Goal: Transaction & Acquisition: Book appointment/travel/reservation

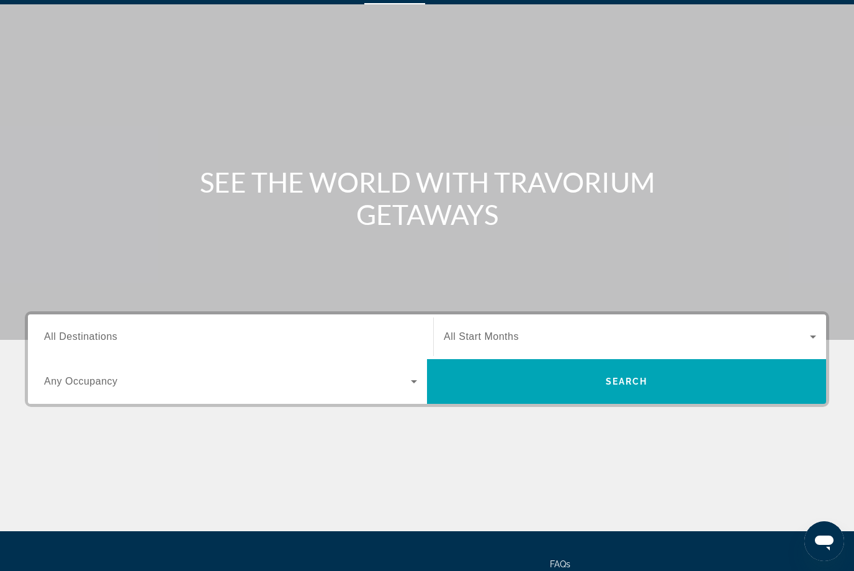
scroll to position [37, 0]
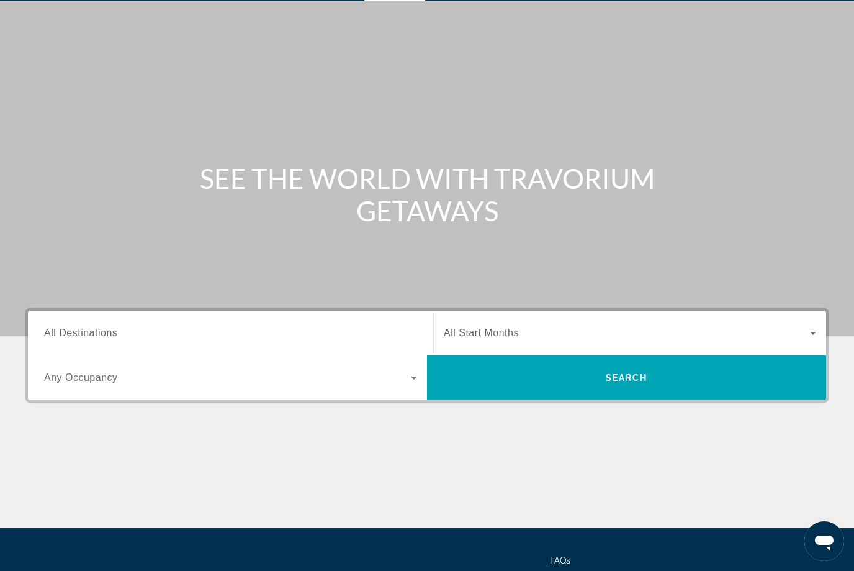
click at [115, 330] on span "All Destinations" at bounding box center [80, 332] width 73 height 11
click at [115, 330] on input "Destination All Destinations" at bounding box center [230, 333] width 373 height 15
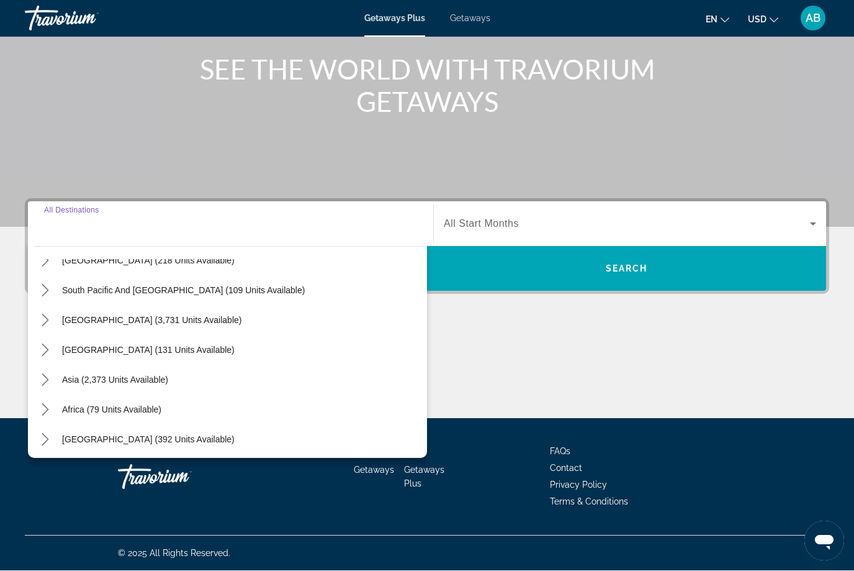
scroll to position [200, 0]
click at [50, 377] on icon "Toggle Asia (2,373 units available) submenu" at bounding box center [45, 378] width 12 height 12
click at [44, 387] on mat-icon "Toggle Asia (2,373 units available) submenu" at bounding box center [45, 379] width 22 height 22
click at [49, 377] on icon "Toggle Asia (2,373 units available) submenu" at bounding box center [45, 378] width 12 height 12
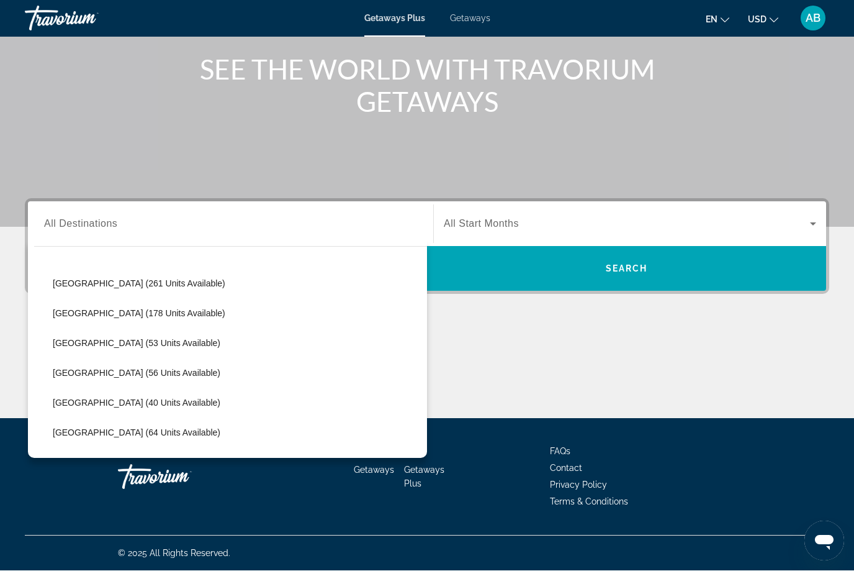
scroll to position [415, 0]
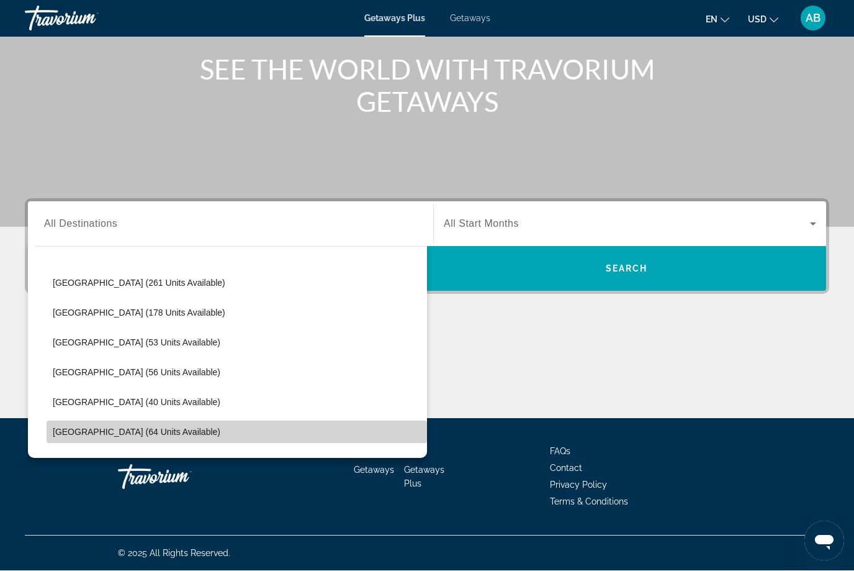
click at [71, 440] on span "Select destination: Thailand (64 units available)" at bounding box center [237, 432] width 381 height 30
type input "**********"
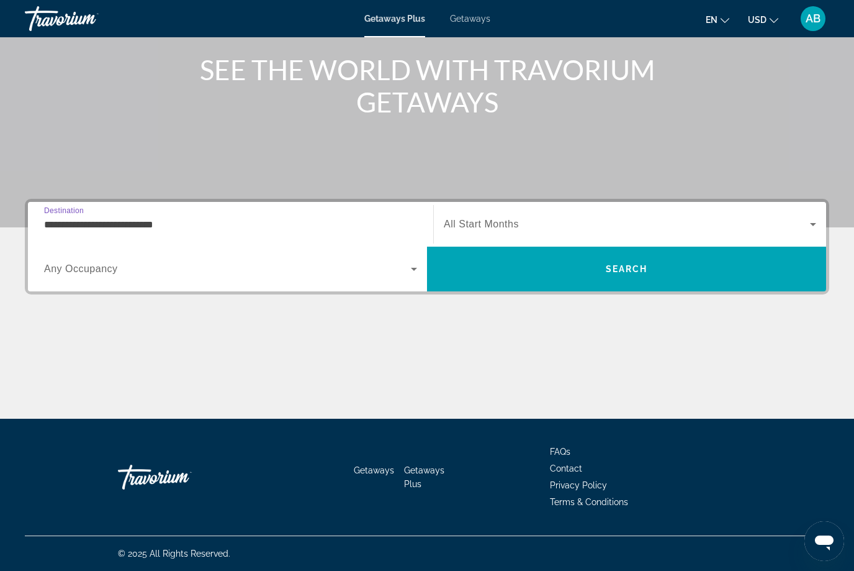
click at [814, 226] on icon "Search widget" at bounding box center [813, 224] width 15 height 15
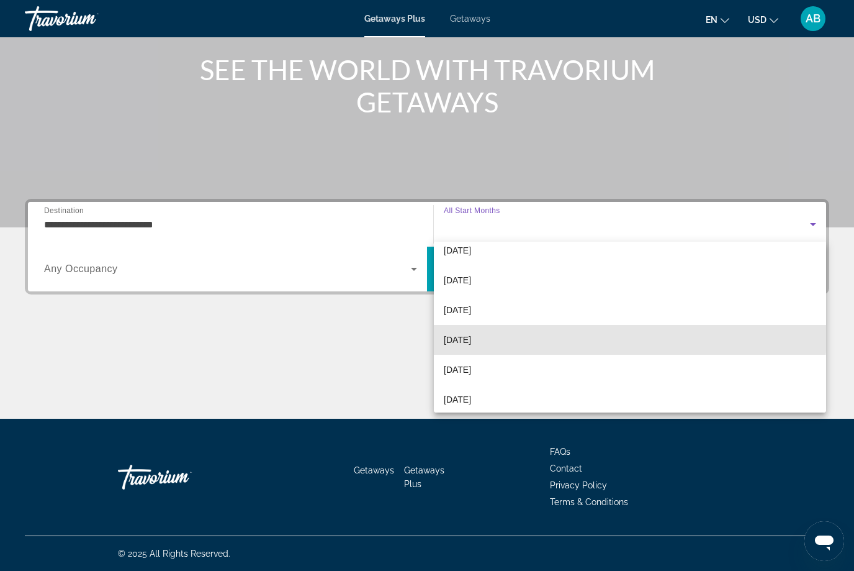
scroll to position [42, 0]
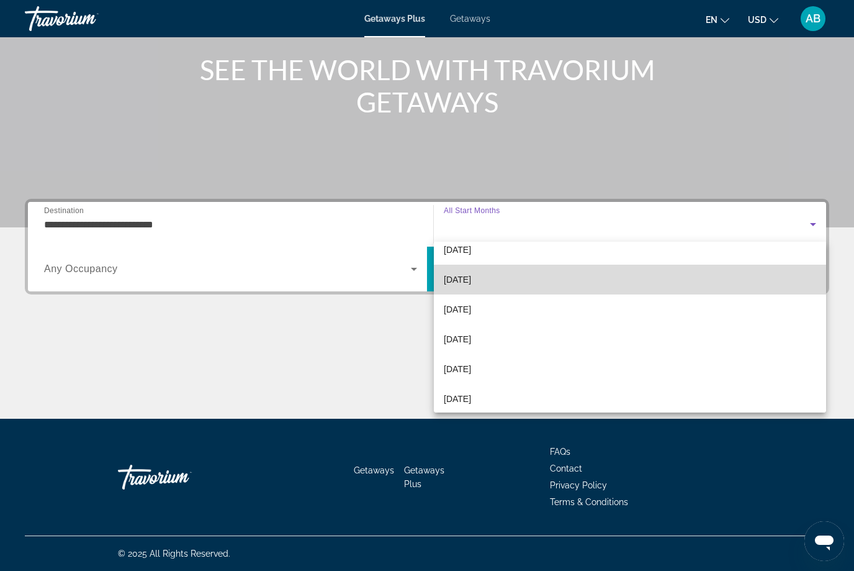
click at [471, 280] on span "[DATE]" at bounding box center [457, 279] width 27 height 15
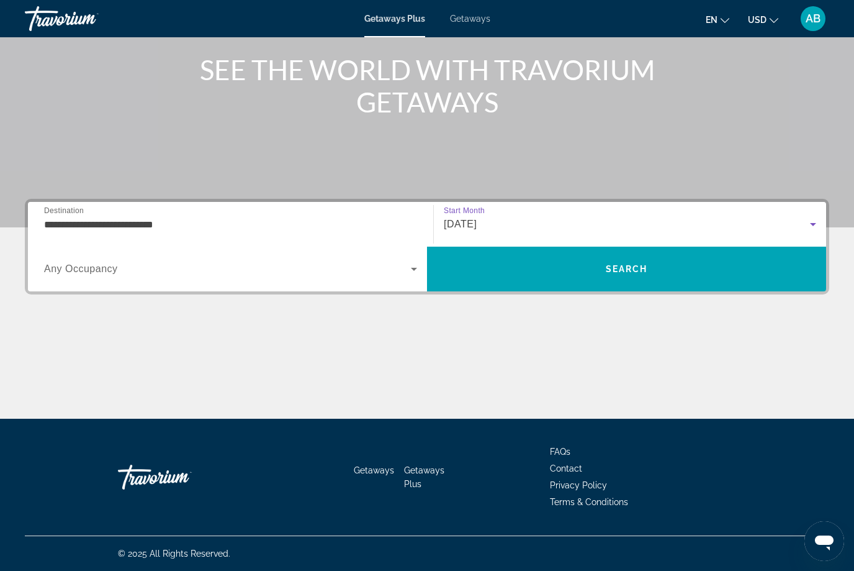
click at [472, 14] on span "Getaways" at bounding box center [470, 19] width 40 height 10
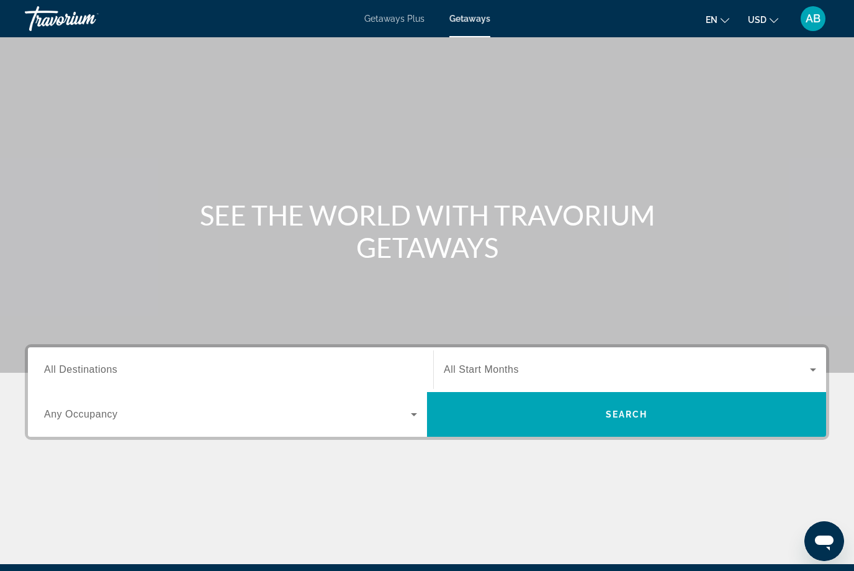
click at [98, 363] on input "Destination All Destinations" at bounding box center [230, 370] width 373 height 15
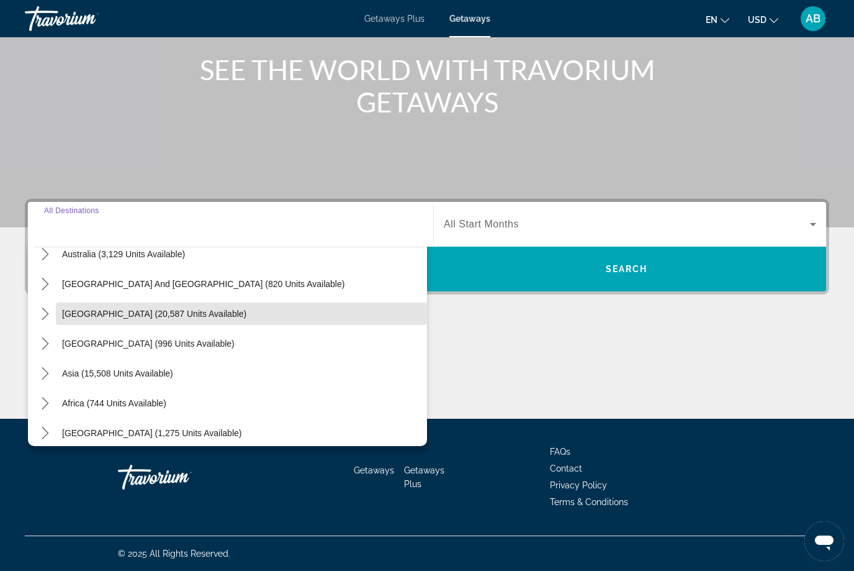
scroll to position [196, 0]
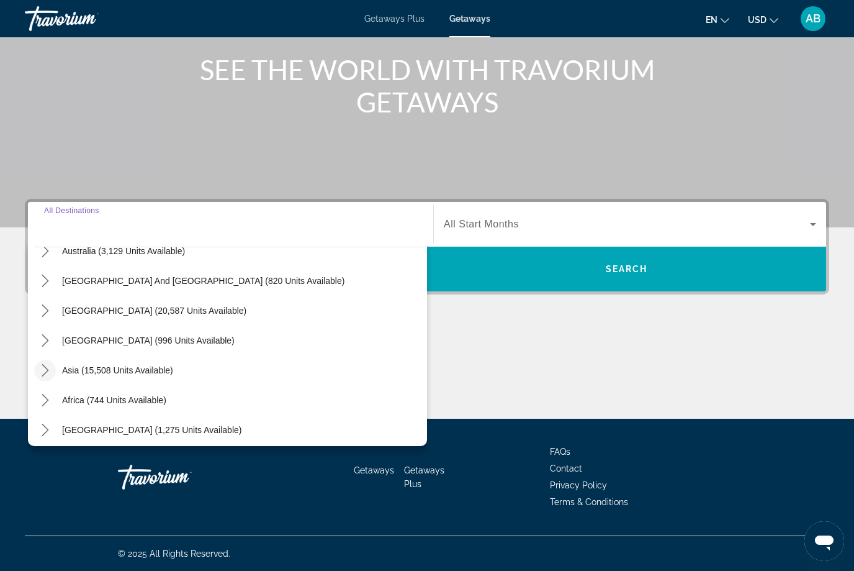
click at [49, 368] on icon "Toggle Asia (15,508 units available) submenu" at bounding box center [45, 370] width 12 height 12
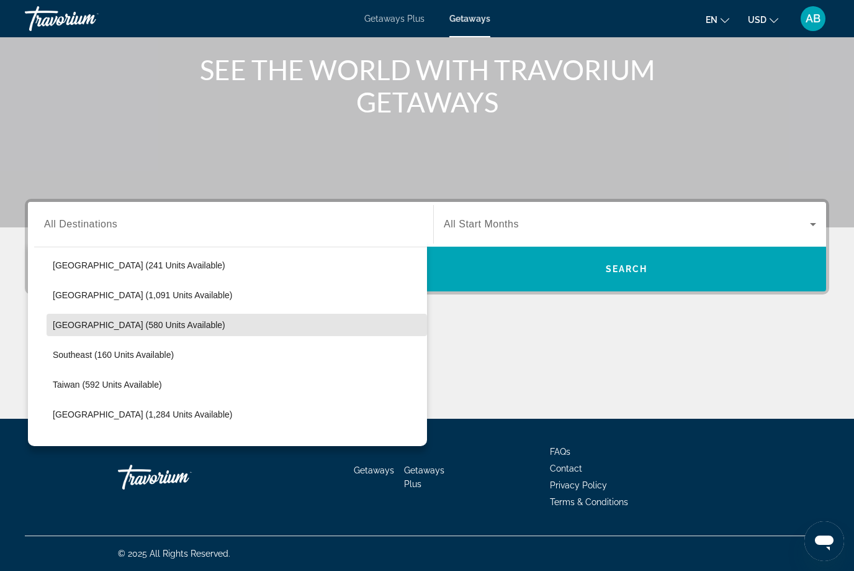
scroll to position [541, 0]
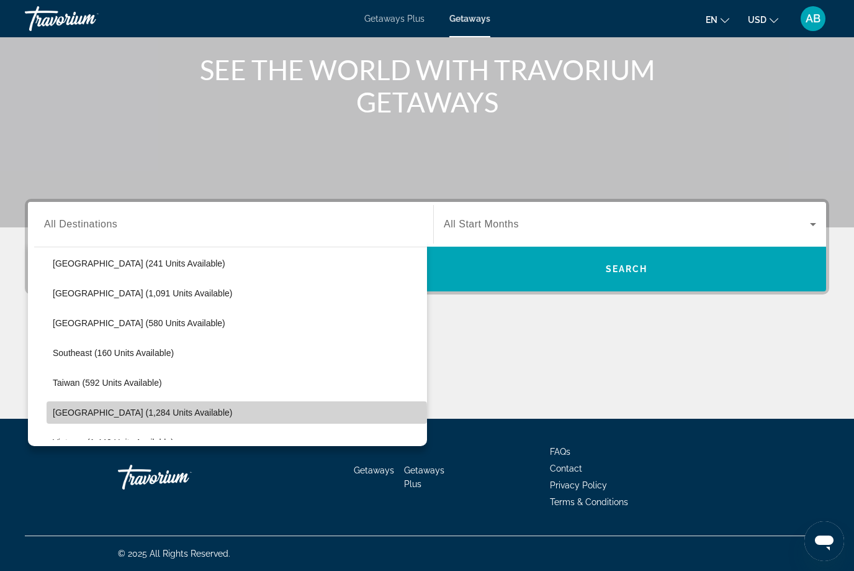
click at [83, 413] on span "[GEOGRAPHIC_DATA] (1,284 units available)" at bounding box center [142, 412] width 179 height 10
type input "**********"
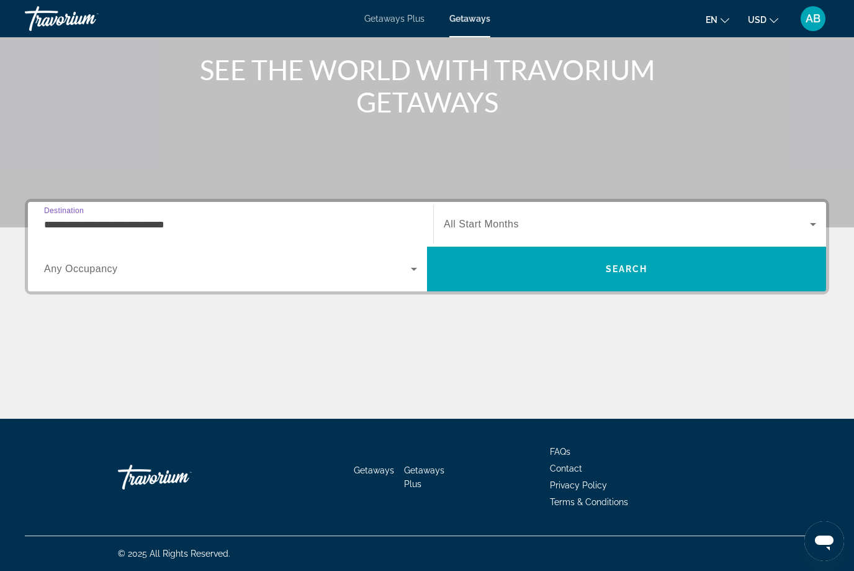
click at [814, 225] on icon "Search widget" at bounding box center [813, 224] width 6 height 3
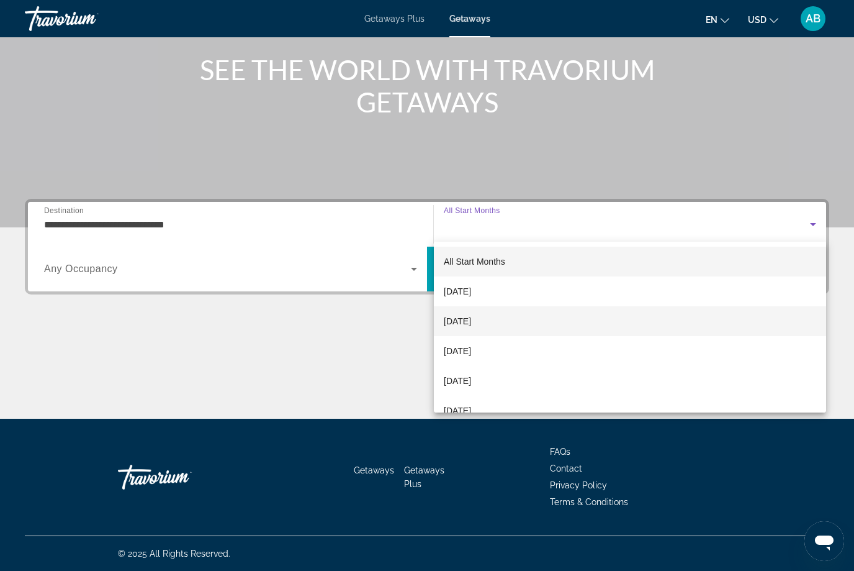
click at [510, 322] on mat-option "[DATE]" at bounding box center [630, 321] width 392 height 30
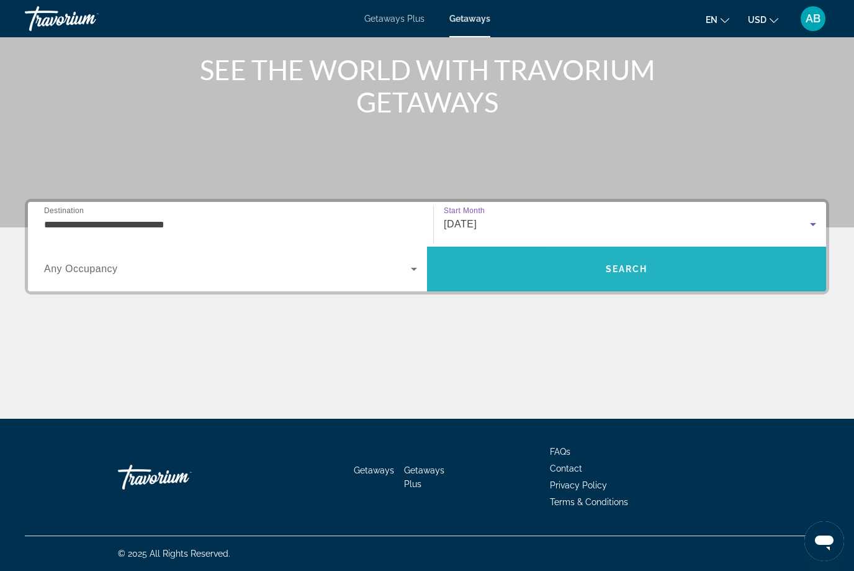
click at [607, 268] on span "Search" at bounding box center [627, 269] width 42 height 10
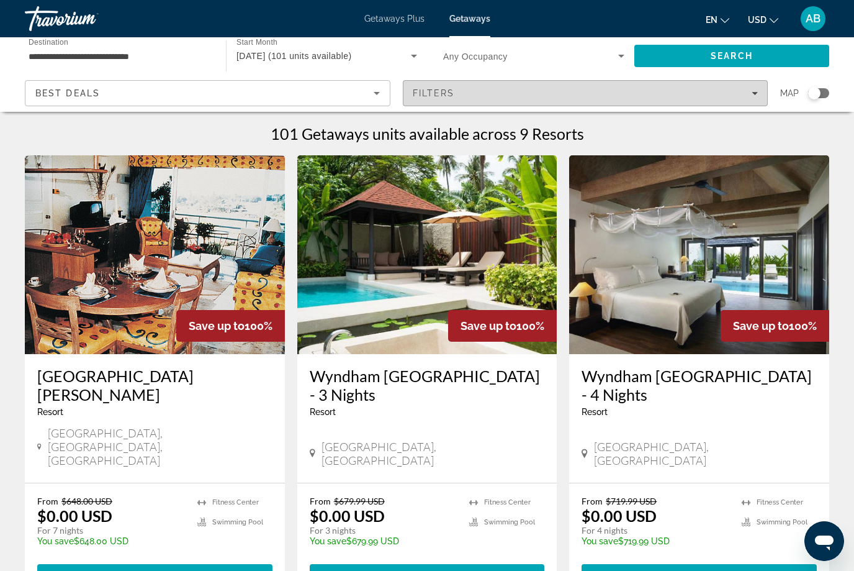
click at [485, 96] on div "Filters" at bounding box center [586, 93] width 346 height 10
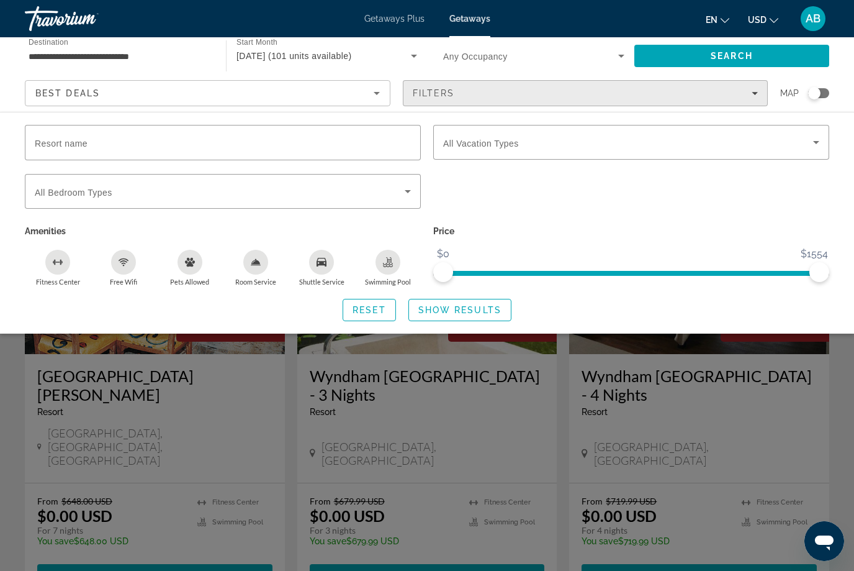
click at [761, 94] on span "Filters" at bounding box center [586, 93] width 364 height 30
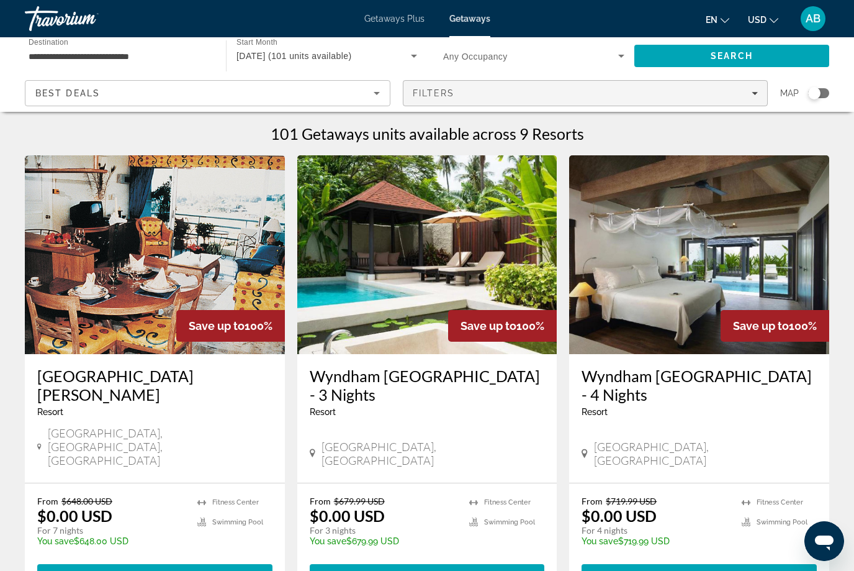
click at [767, 88] on span "Filters" at bounding box center [586, 93] width 364 height 30
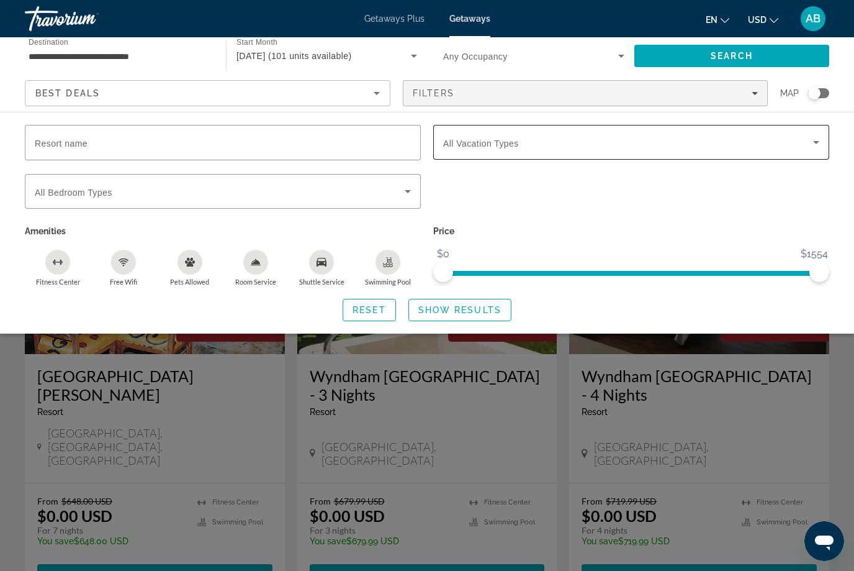
click at [498, 148] on span "All Vacation Types" at bounding box center [481, 143] width 76 height 10
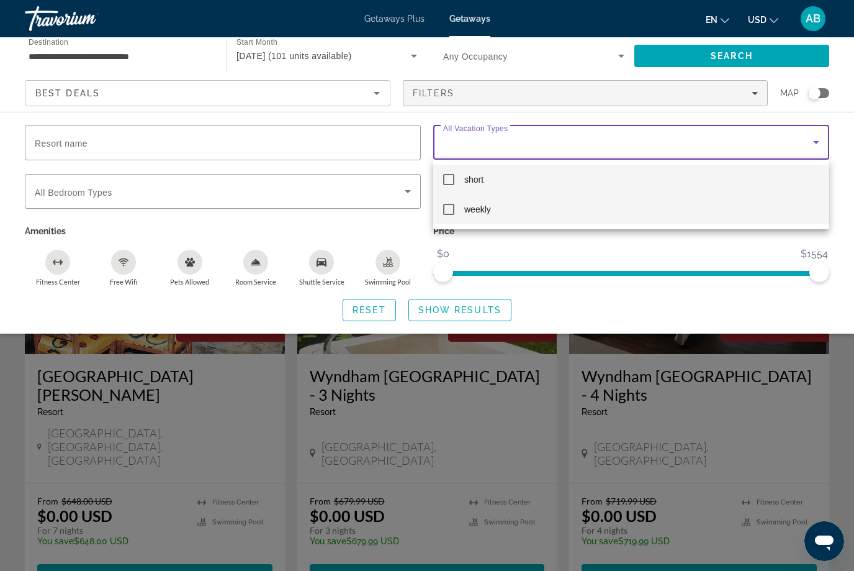
click at [446, 212] on mat-pseudo-checkbox at bounding box center [448, 209] width 11 height 11
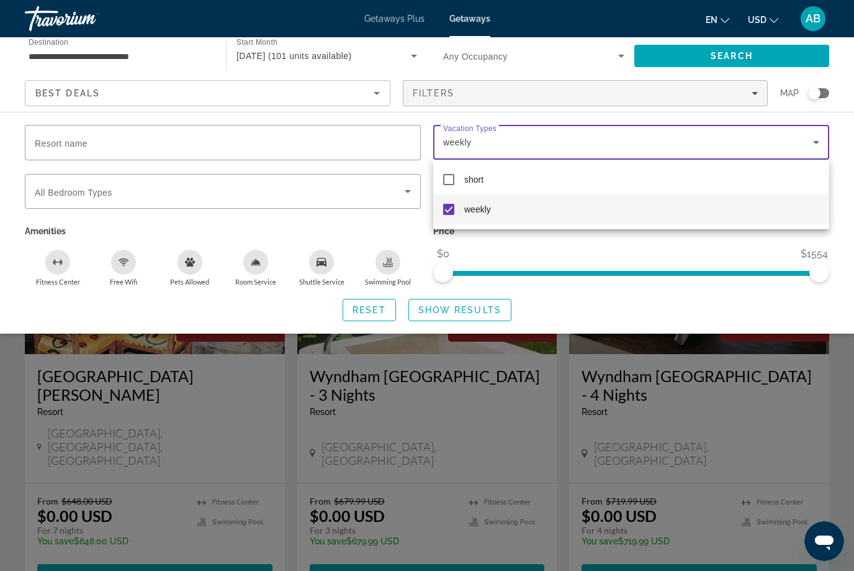
click at [489, 308] on div at bounding box center [427, 285] width 854 height 571
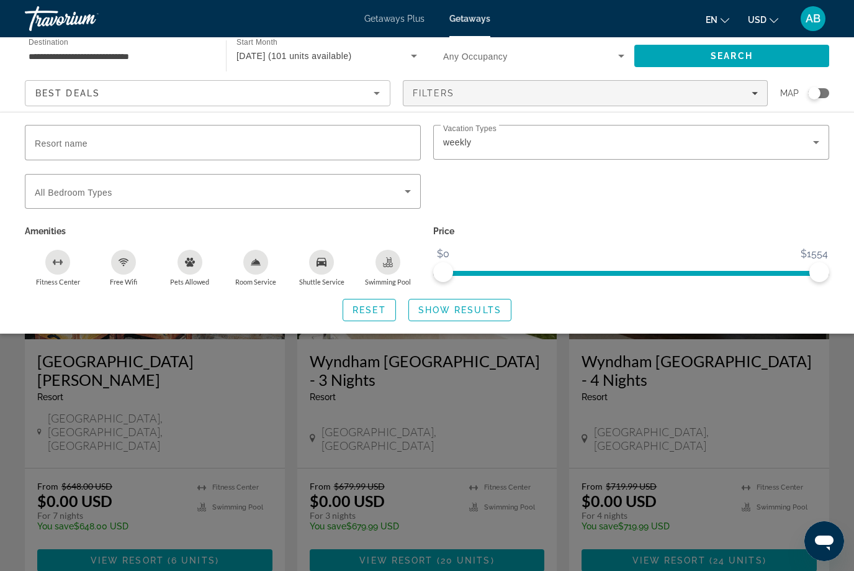
scroll to position [16, 0]
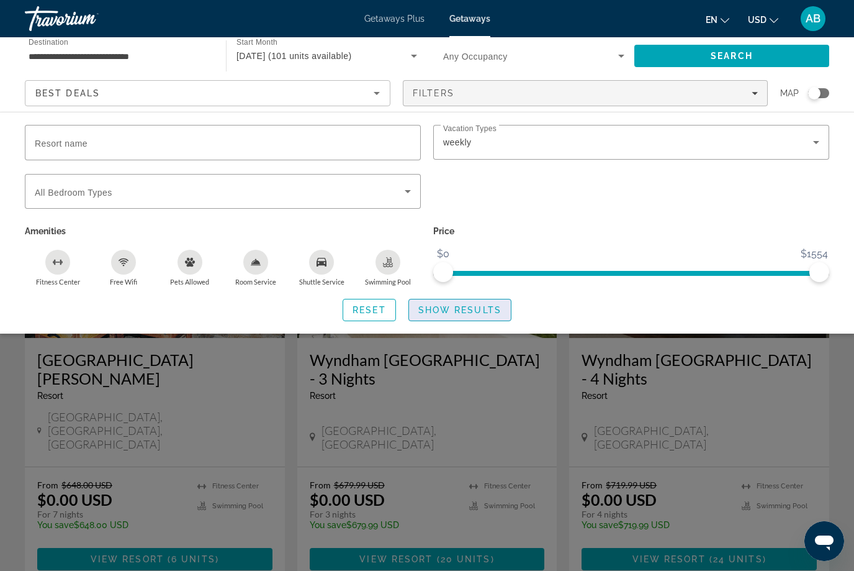
click at [489, 315] on span "Search widget" at bounding box center [460, 310] width 102 height 30
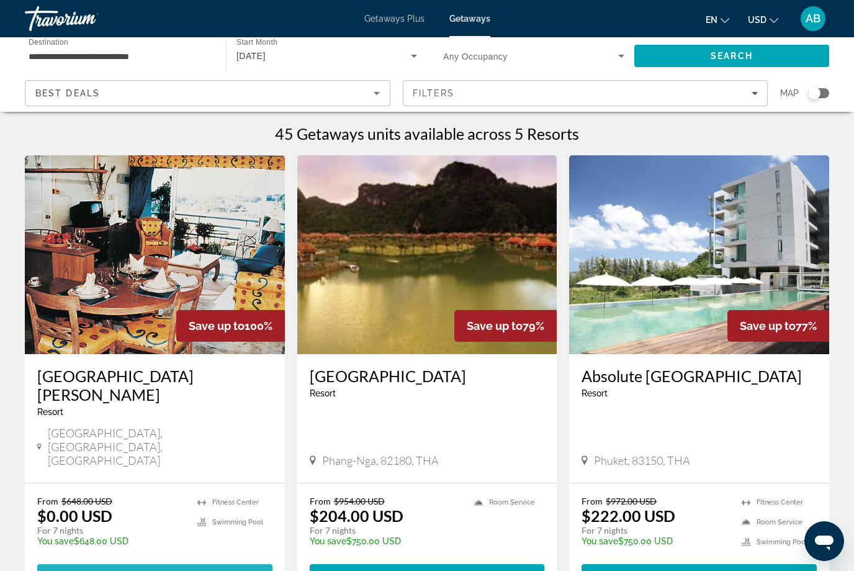
click at [187, 570] on span "6 units" at bounding box center [193, 575] width 44 height 10
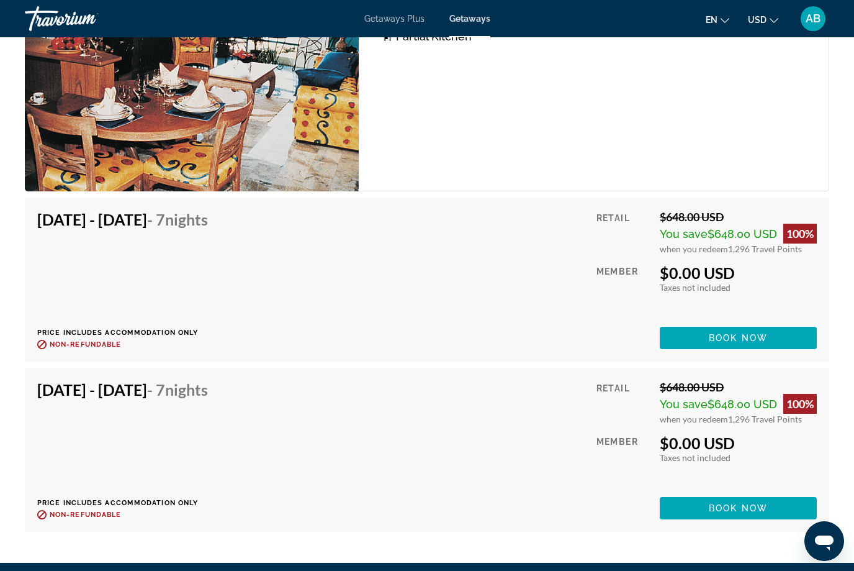
scroll to position [2075, 0]
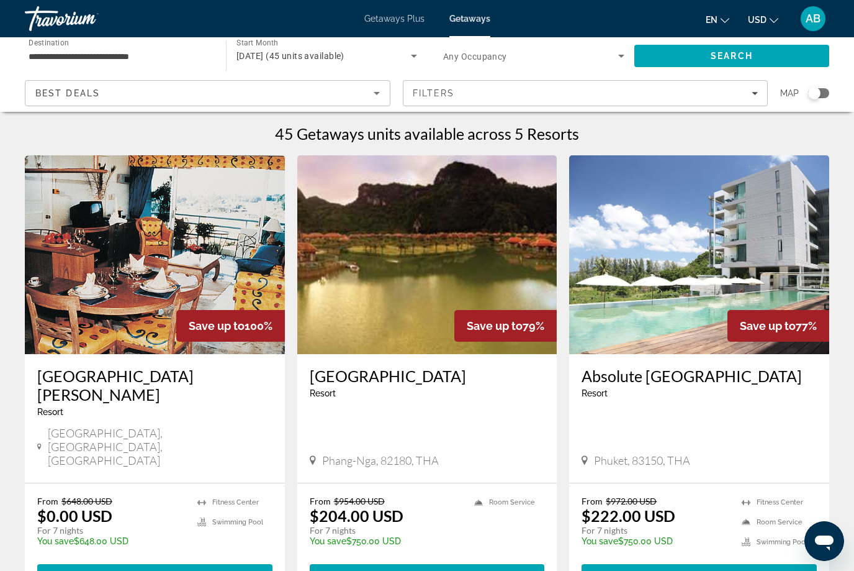
click at [402, 19] on span "Getaways Plus" at bounding box center [394, 19] width 60 height 10
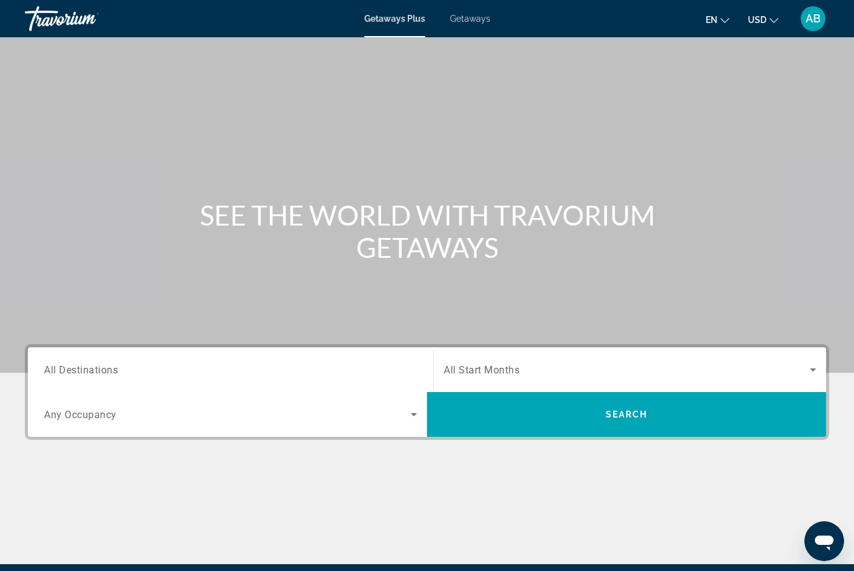
click at [76, 354] on div "Search widget" at bounding box center [230, 369] width 373 height 35
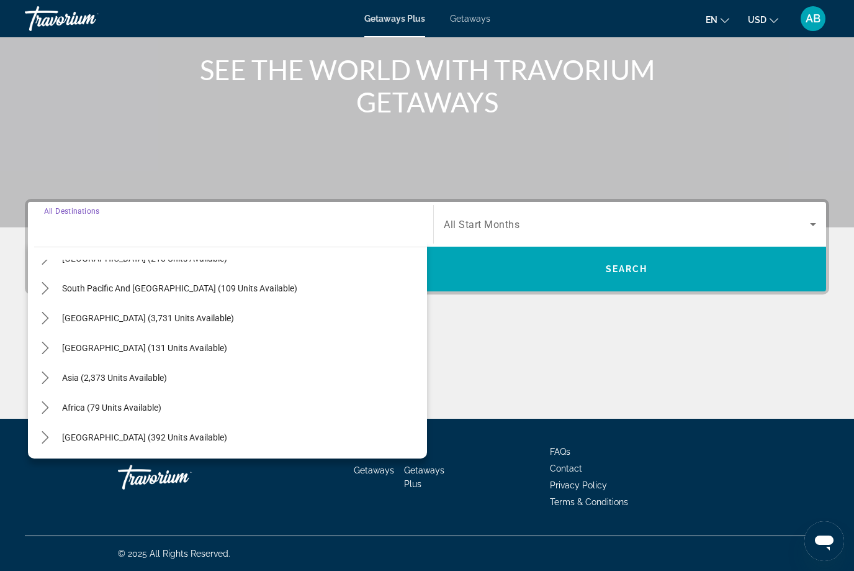
scroll to position [201, 0]
click at [53, 380] on mat-icon "Toggle Asia (2,373 units available) submenu" at bounding box center [45, 378] width 22 height 22
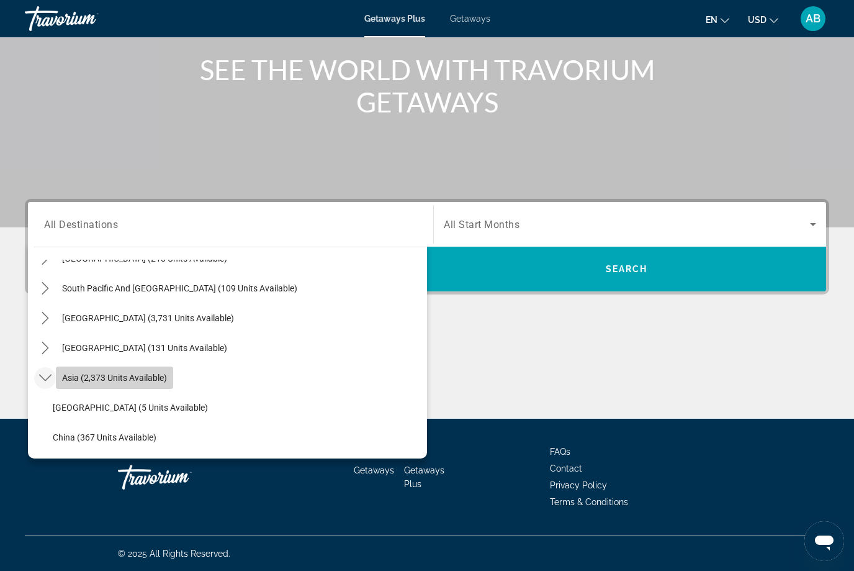
click at [63, 381] on span "Asia (2,373 units available)" at bounding box center [114, 377] width 105 height 10
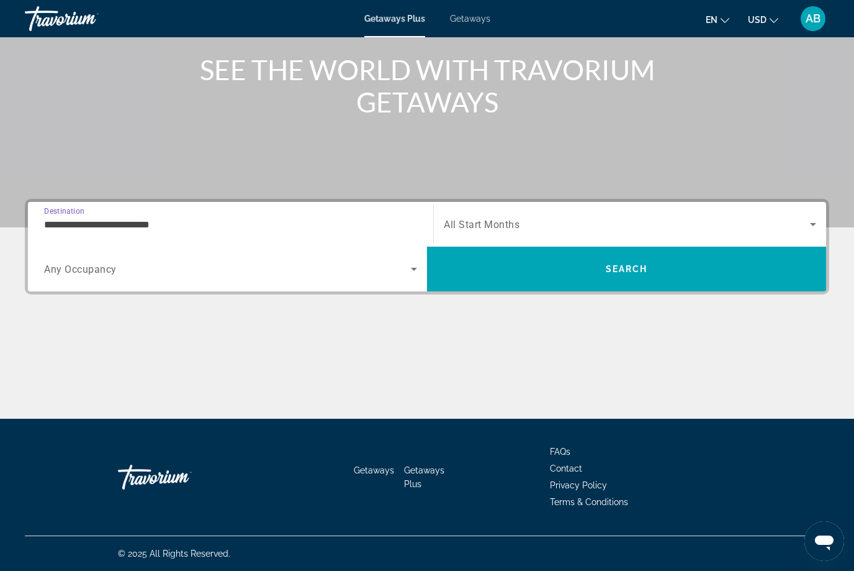
click at [168, 223] on input "**********" at bounding box center [230, 224] width 373 height 15
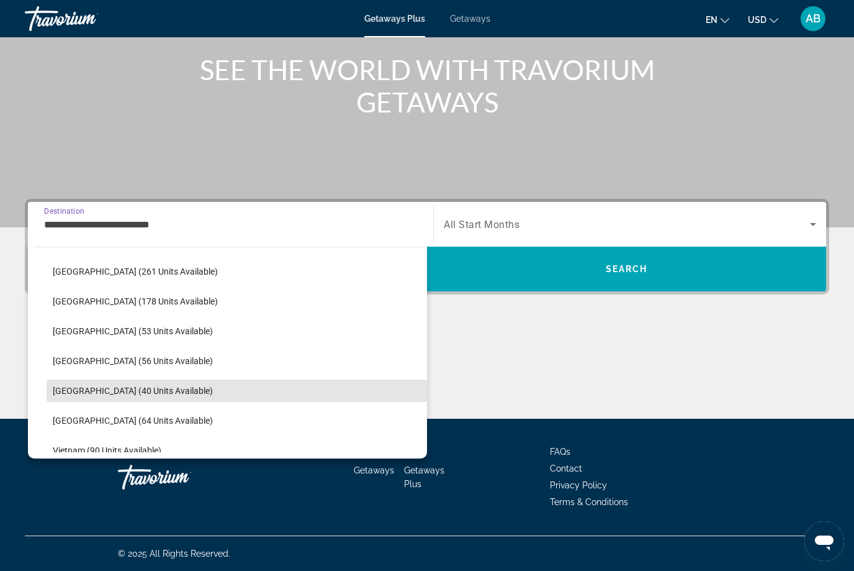
scroll to position [427, 0]
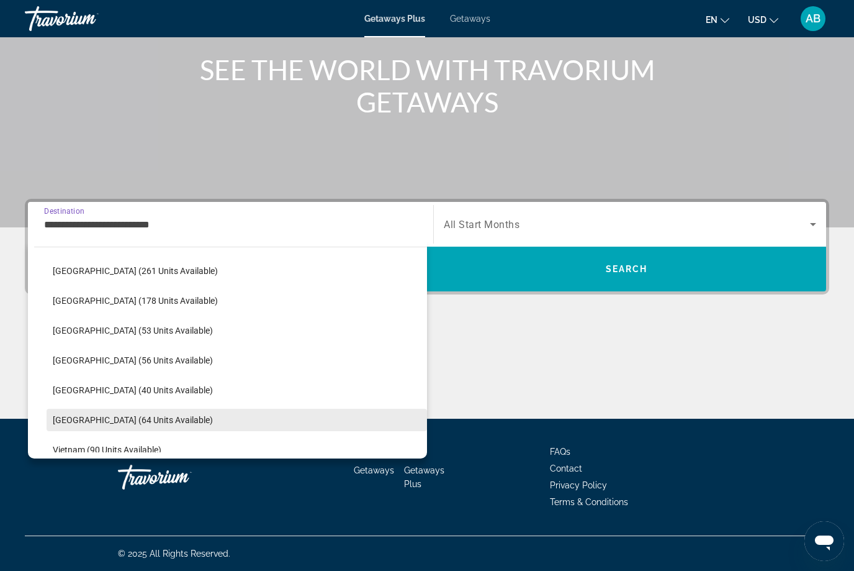
click at [129, 423] on span "[GEOGRAPHIC_DATA] (64 units available)" at bounding box center [133, 420] width 160 height 10
type input "**********"
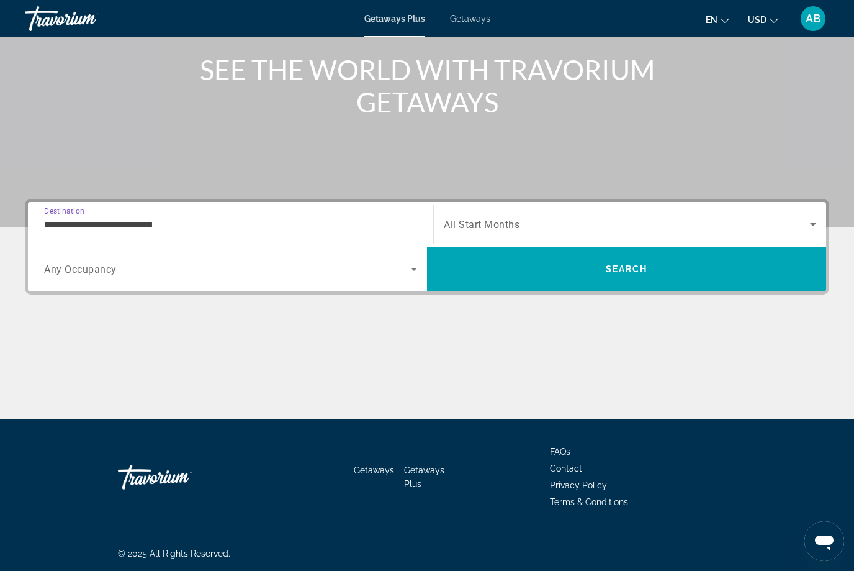
click at [814, 226] on icon "Search widget" at bounding box center [813, 224] width 15 height 15
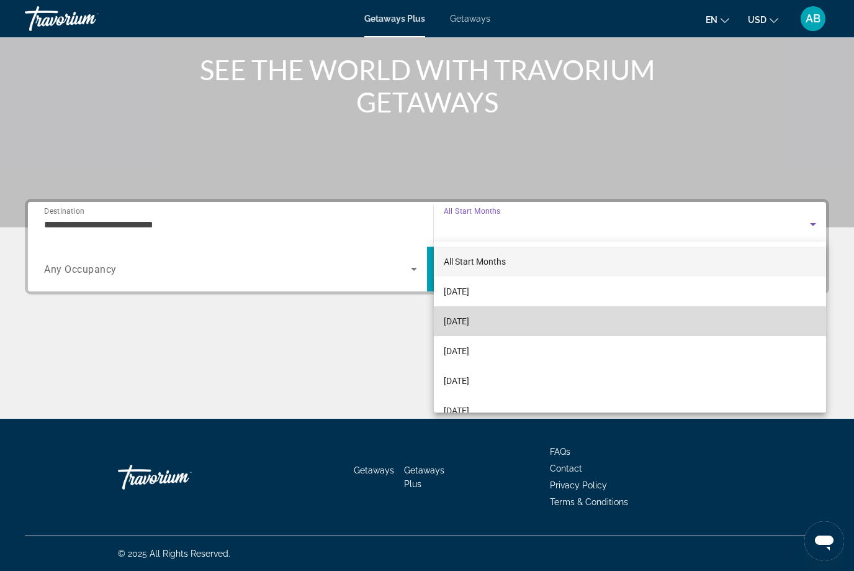
click at [515, 328] on mat-option "[DATE]" at bounding box center [630, 321] width 392 height 30
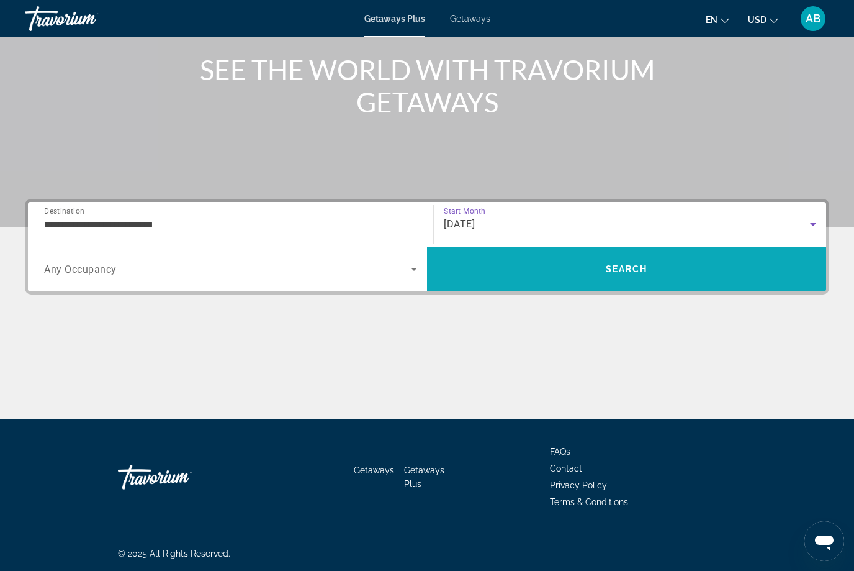
click at [665, 273] on span "Search" at bounding box center [626, 269] width 399 height 30
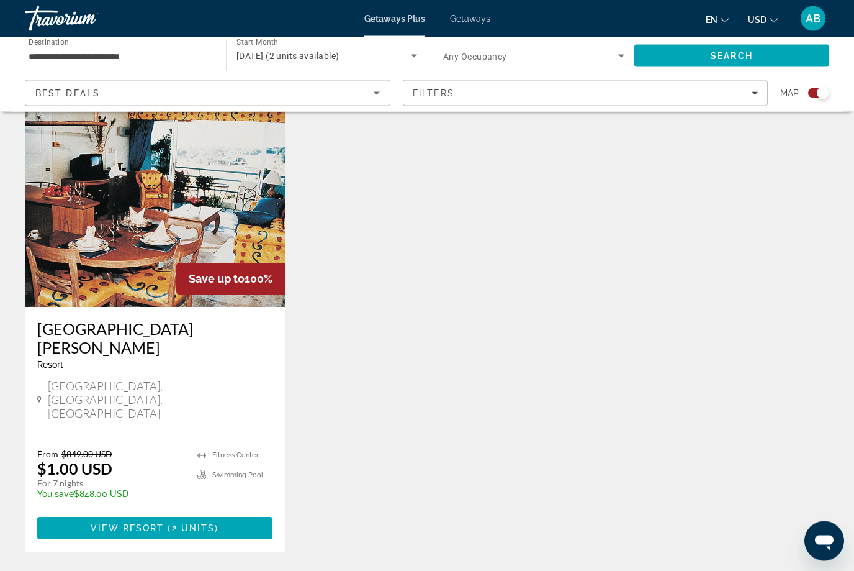
scroll to position [432, 0]
click at [228, 513] on span "Main content" at bounding box center [154, 528] width 235 height 30
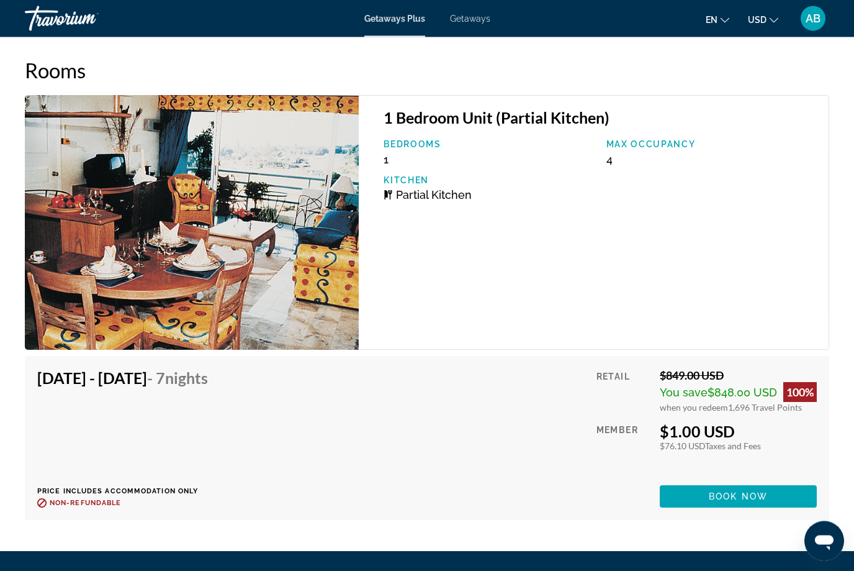
scroll to position [1898, 0]
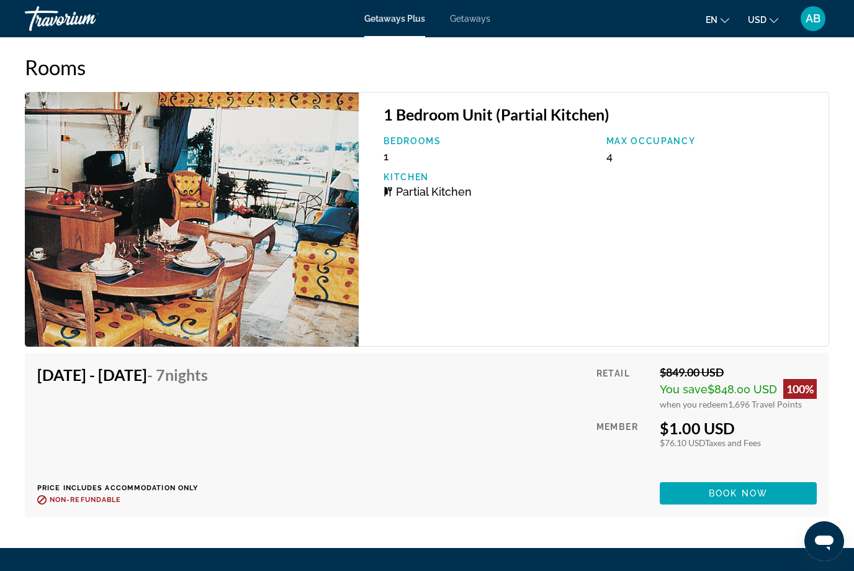
click at [625, 204] on div "Bedrooms 1 Max Occupancy 4 Kitchen Partial Kitchen" at bounding box center [599, 171] width 445 height 71
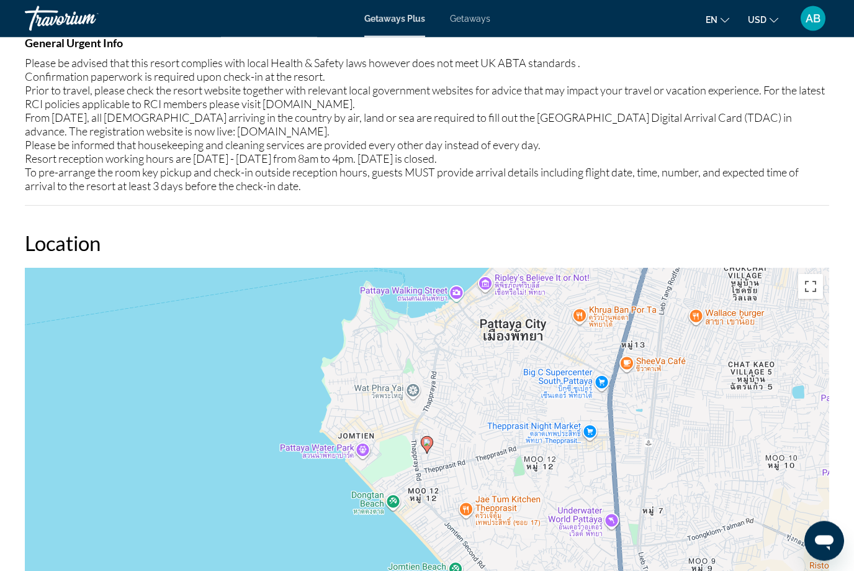
scroll to position [1283, 0]
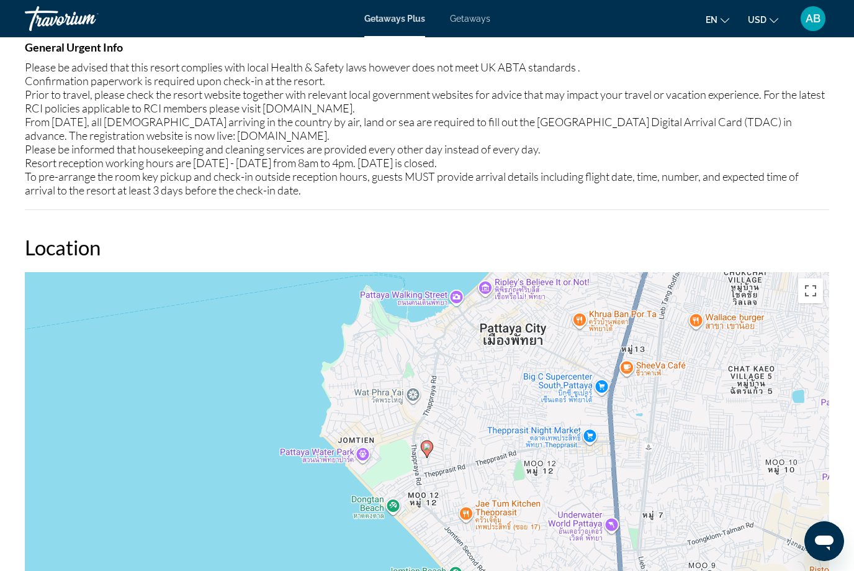
click at [472, 24] on span "Getaways" at bounding box center [470, 19] width 40 height 10
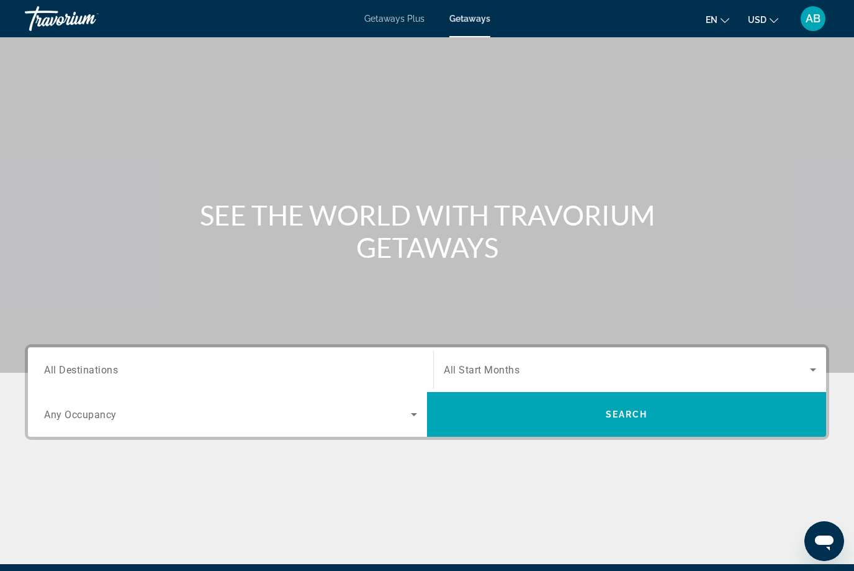
click at [111, 376] on div "Destination All Destinations" at bounding box center [230, 369] width 373 height 35
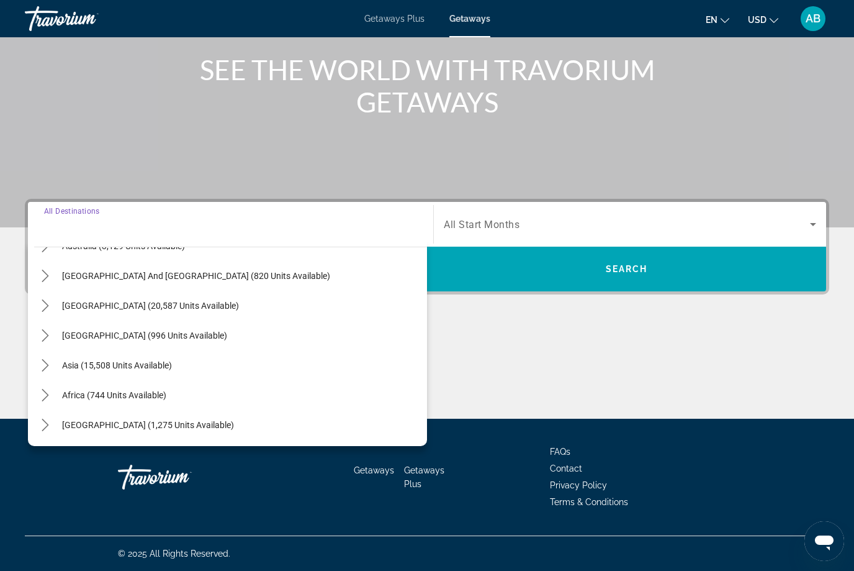
scroll to position [201, 0]
click at [45, 366] on icon "Toggle Asia (15,508 units available) submenu" at bounding box center [45, 365] width 12 height 12
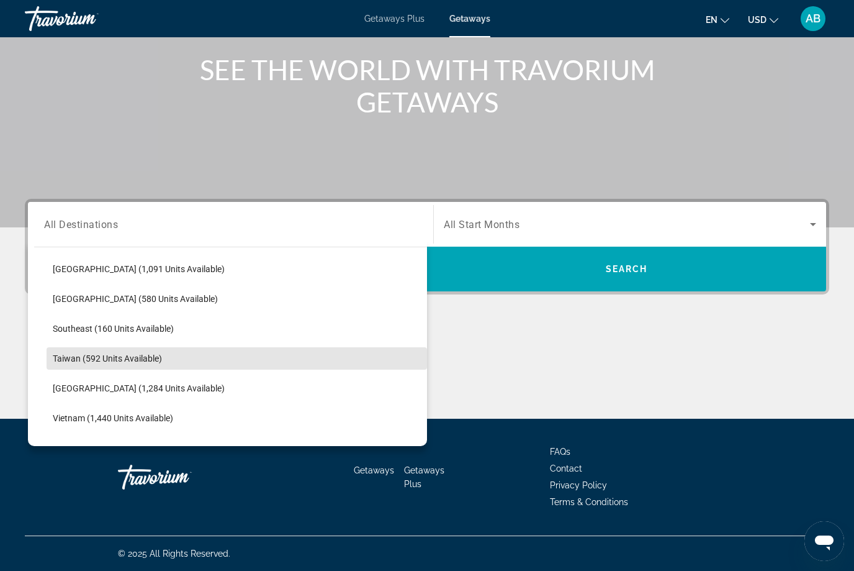
scroll to position [567, 0]
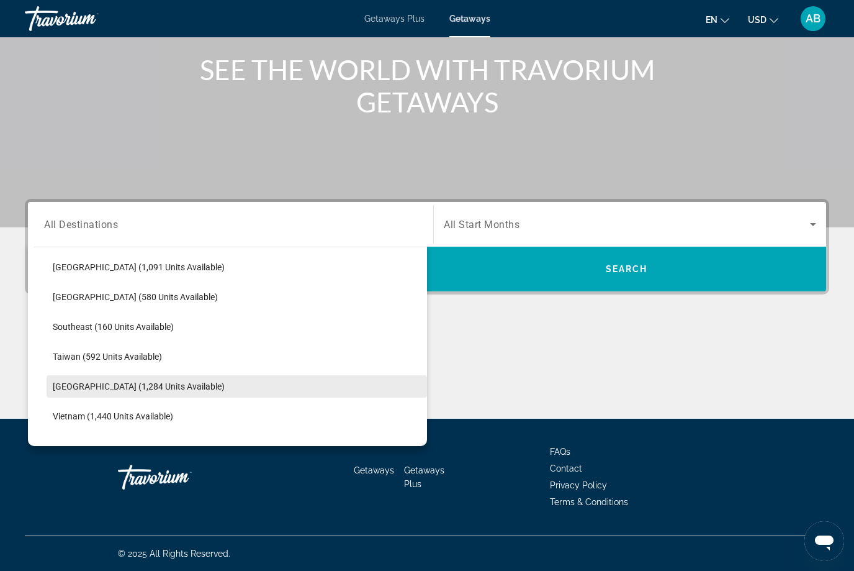
click at [78, 384] on span "[GEOGRAPHIC_DATA] (1,284 units available)" at bounding box center [139, 386] width 172 height 10
type input "**********"
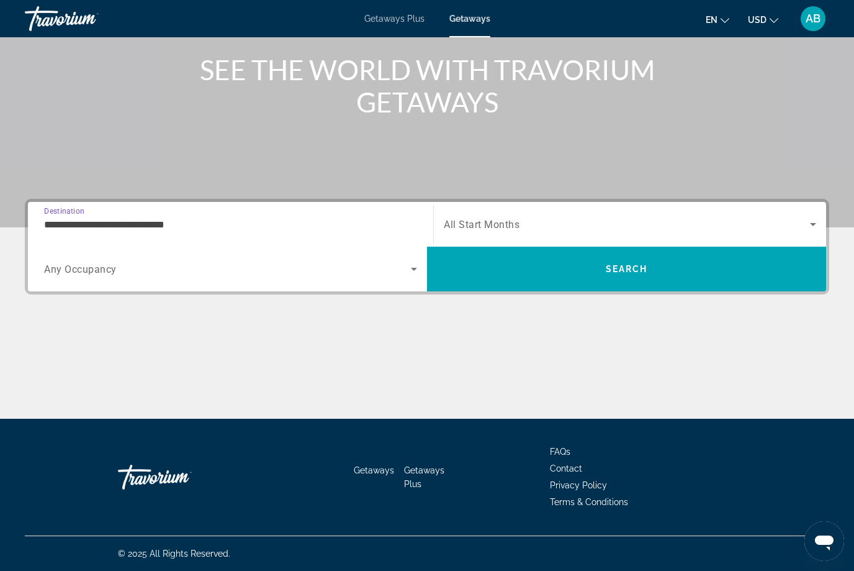
click at [806, 221] on icon "Search widget" at bounding box center [813, 224] width 15 height 15
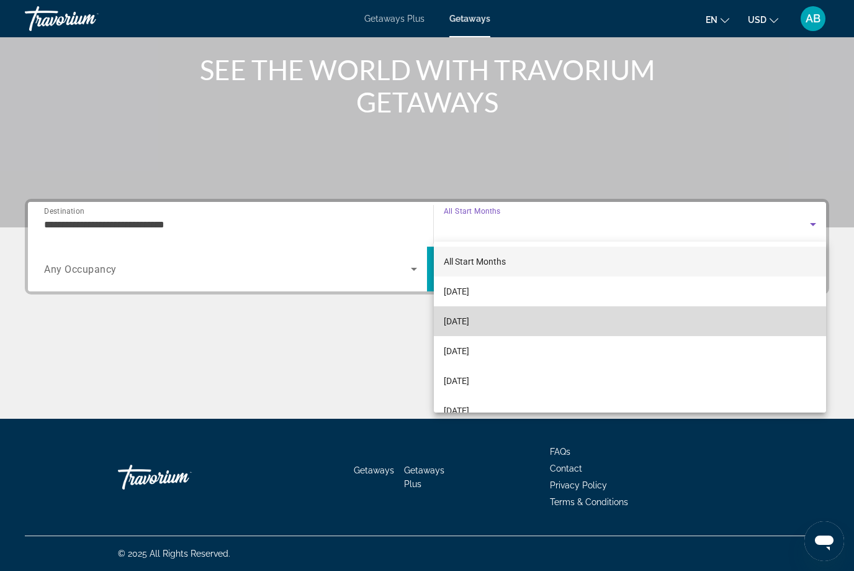
click at [506, 328] on mat-option "[DATE]" at bounding box center [630, 321] width 392 height 30
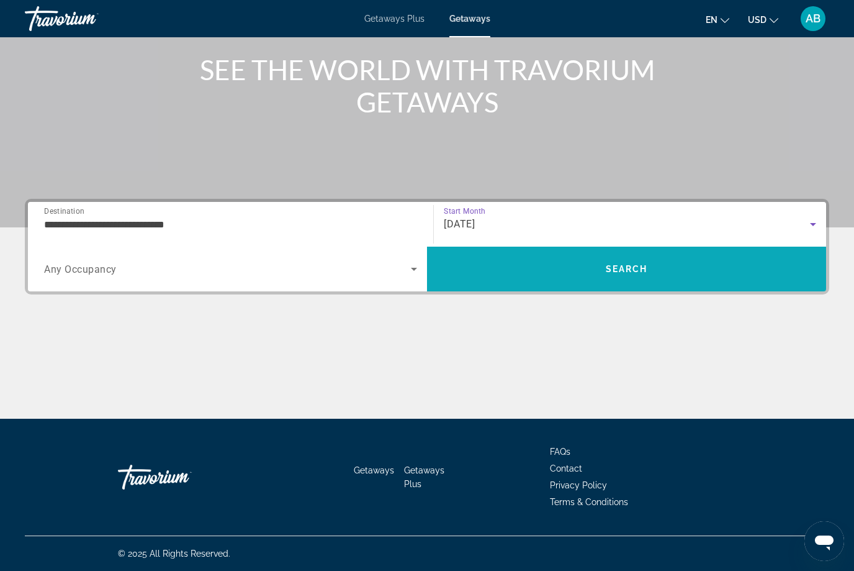
click at [644, 277] on span "Search" at bounding box center [626, 269] width 399 height 30
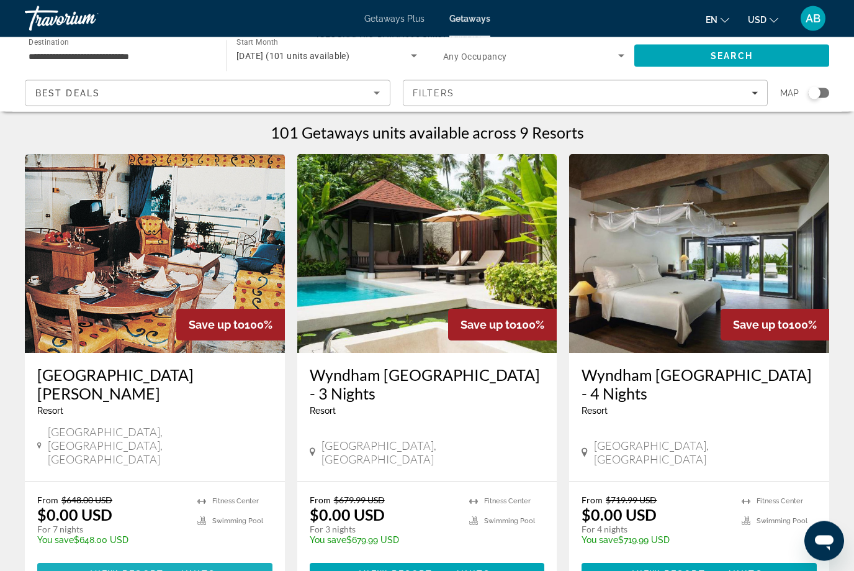
scroll to position [1, 0]
click at [163, 569] on span "View Resort" at bounding box center [127, 574] width 73 height 10
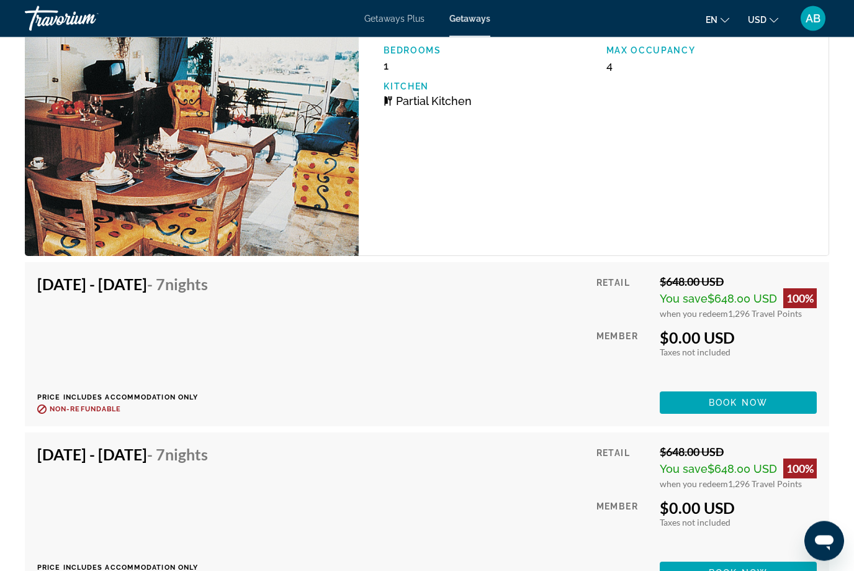
scroll to position [2001, 0]
click at [206, 505] on div "[DATE] - [DATE] - 7 Nights Price includes accommodation only Refundable until :…" at bounding box center [127, 513] width 180 height 139
click at [217, 518] on div "[DATE] - [DATE] - 7 Nights Price includes accommodation only Refundable until :…" at bounding box center [127, 513] width 180 height 139
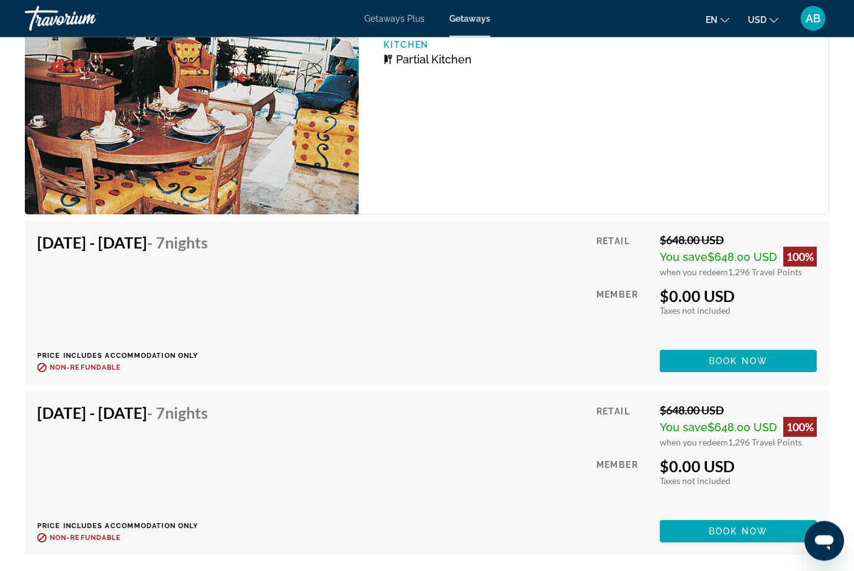
scroll to position [2047, 0]
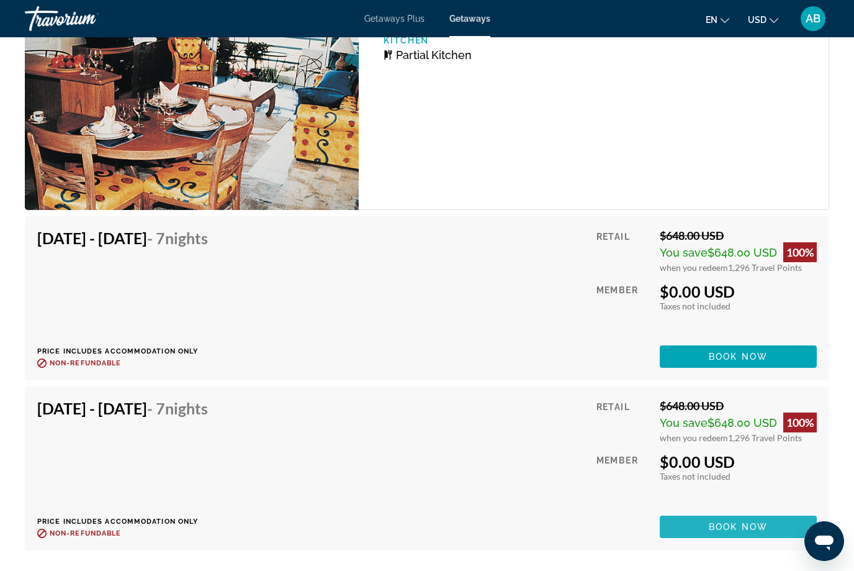
click at [738, 531] on span "Book now" at bounding box center [738, 526] width 59 height 10
